Goal: Find specific page/section: Find specific page/section

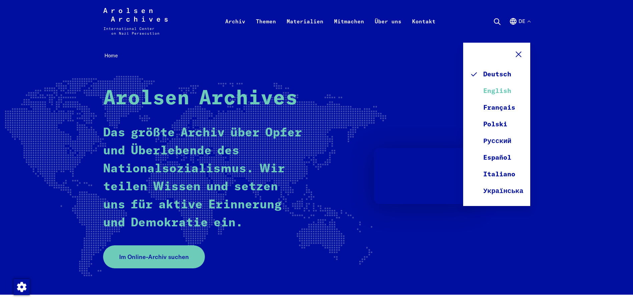
click at [505, 91] on link "English" at bounding box center [496, 91] width 53 height 17
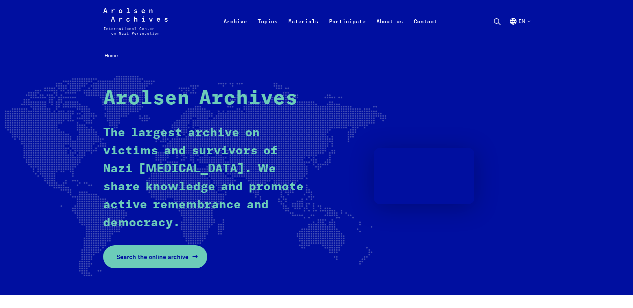
click at [173, 263] on link "Search the online archive" at bounding box center [155, 257] width 104 height 23
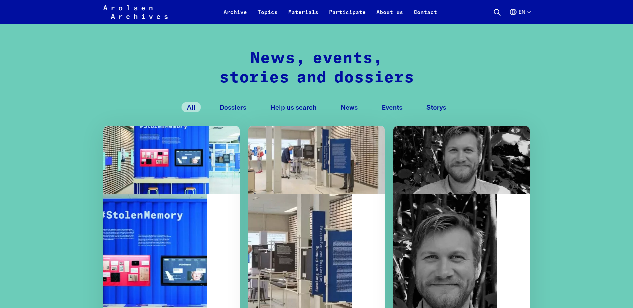
scroll to position [634, 0]
